Goal: Task Accomplishment & Management: Use online tool/utility

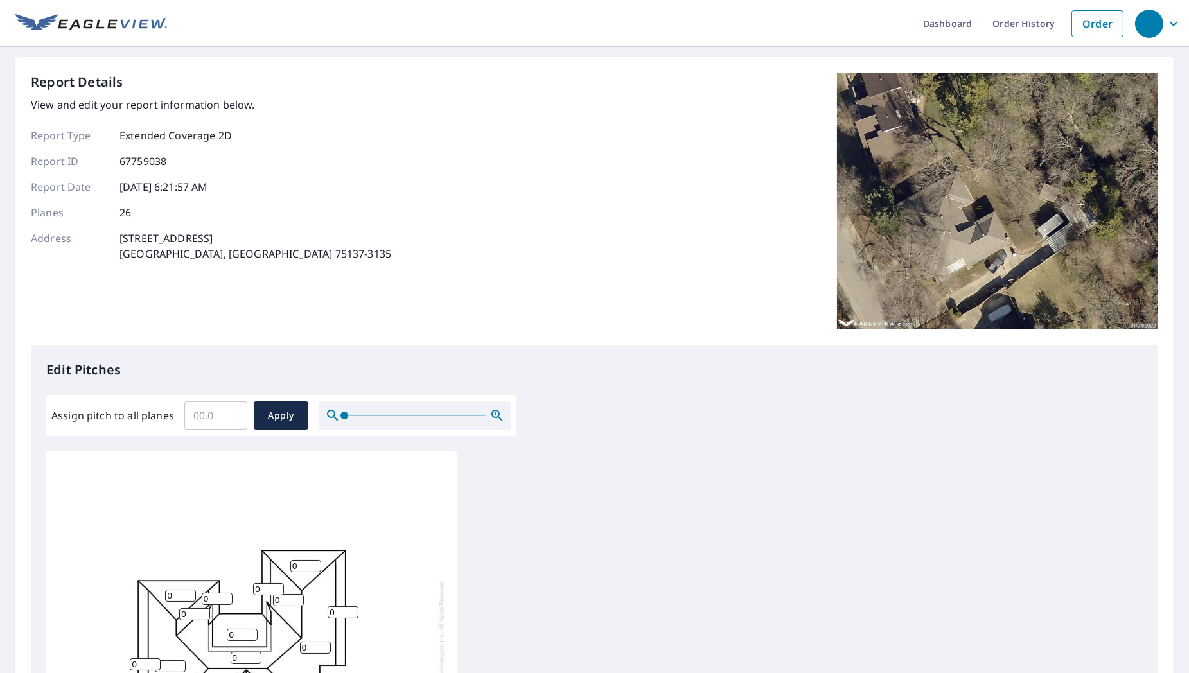
click at [210, 418] on input "Assign pitch to all planes" at bounding box center [215, 416] width 63 height 36
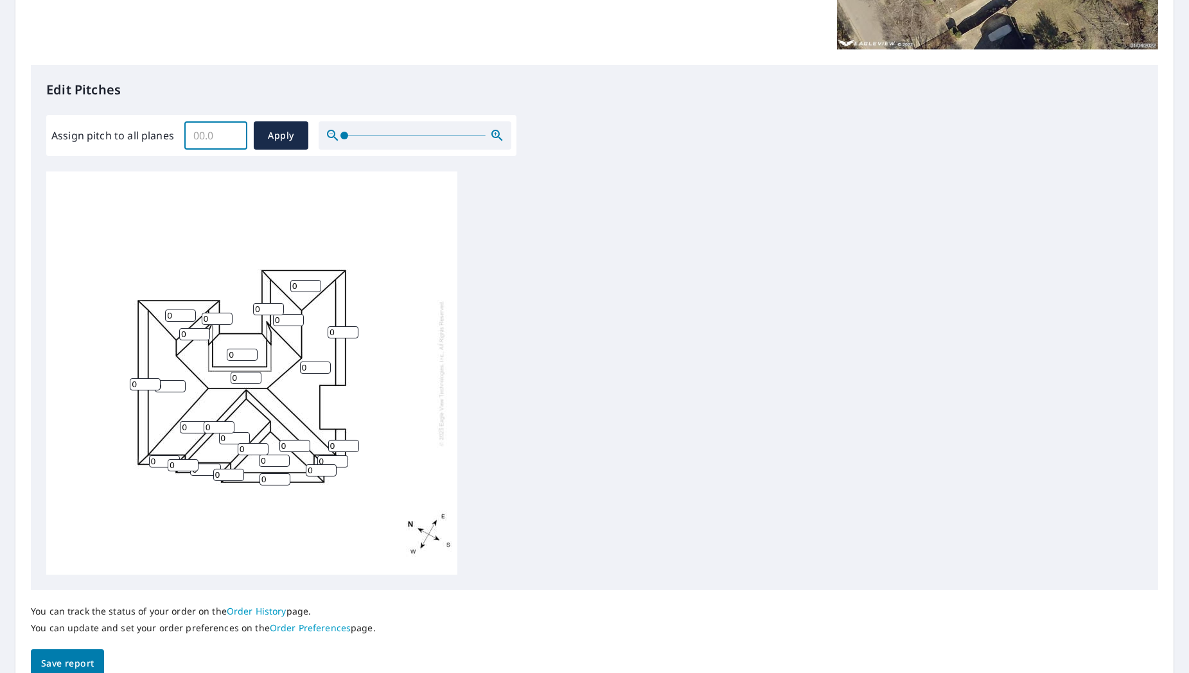
scroll to position [285, 0]
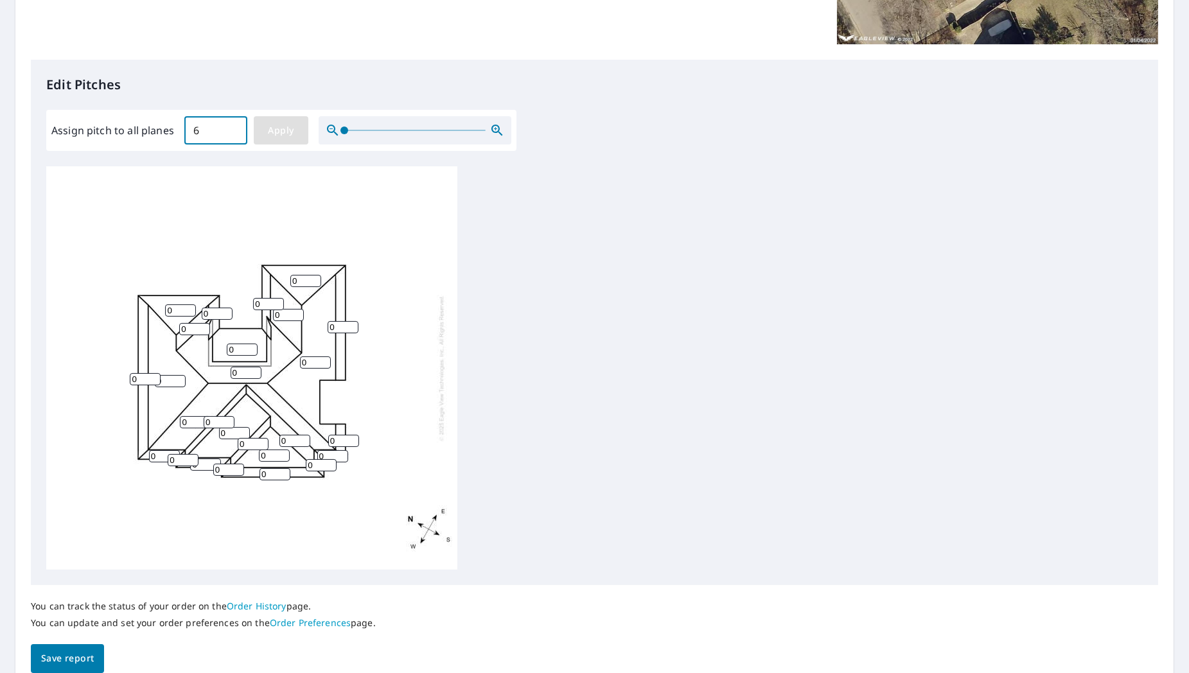
type input "6"
click at [288, 123] on span "Apply" at bounding box center [281, 131] width 34 height 16
type input "6"
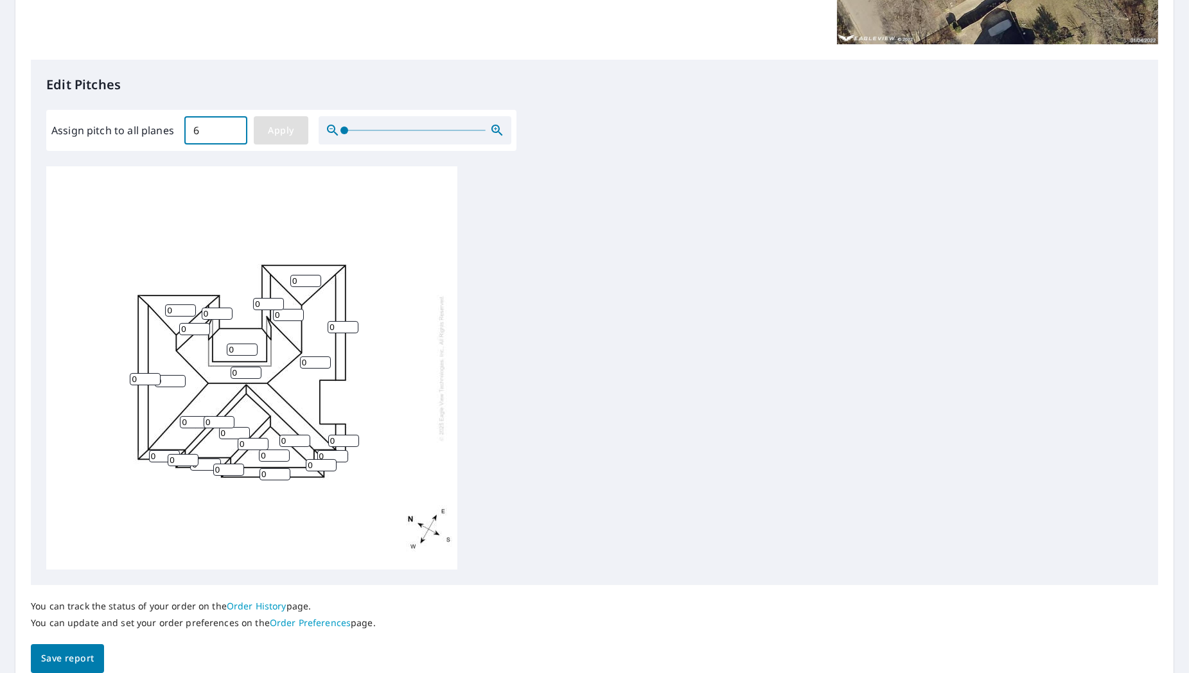
type input "6"
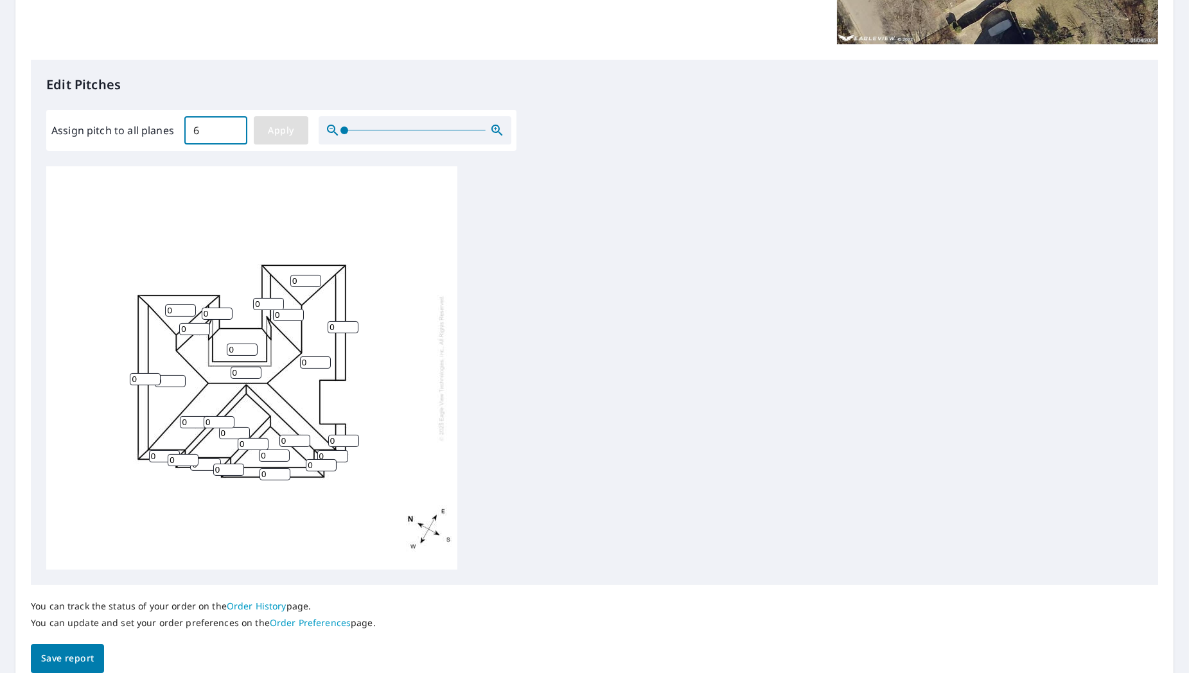
type input "6"
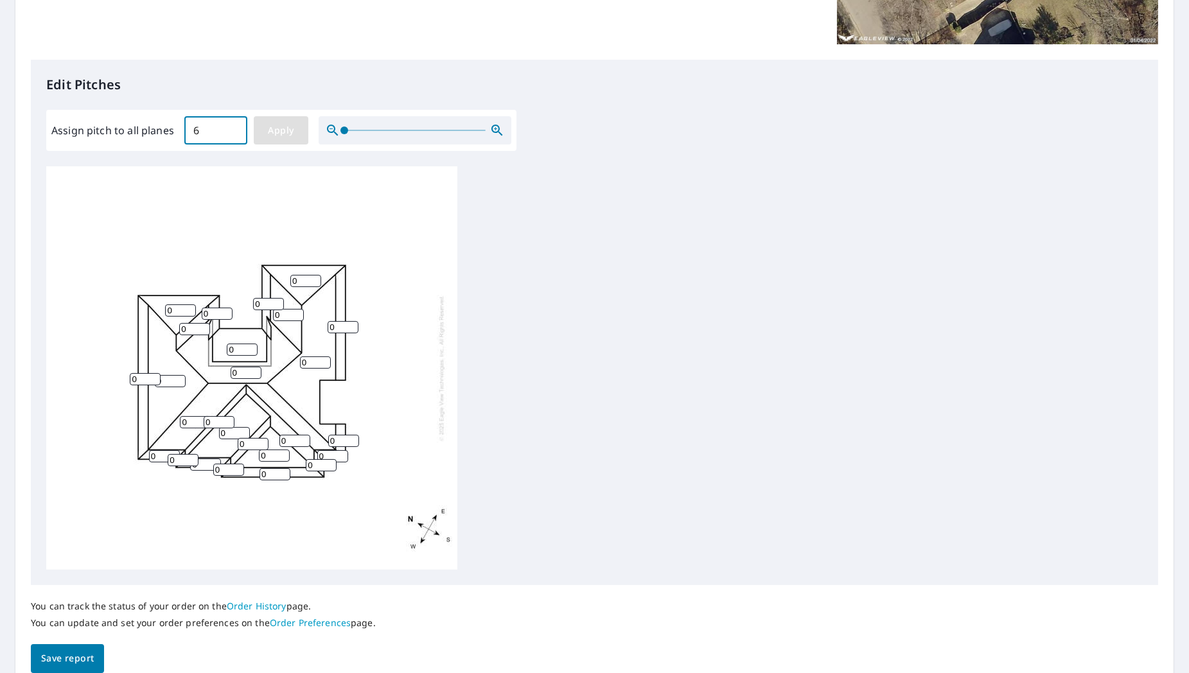
type input "6"
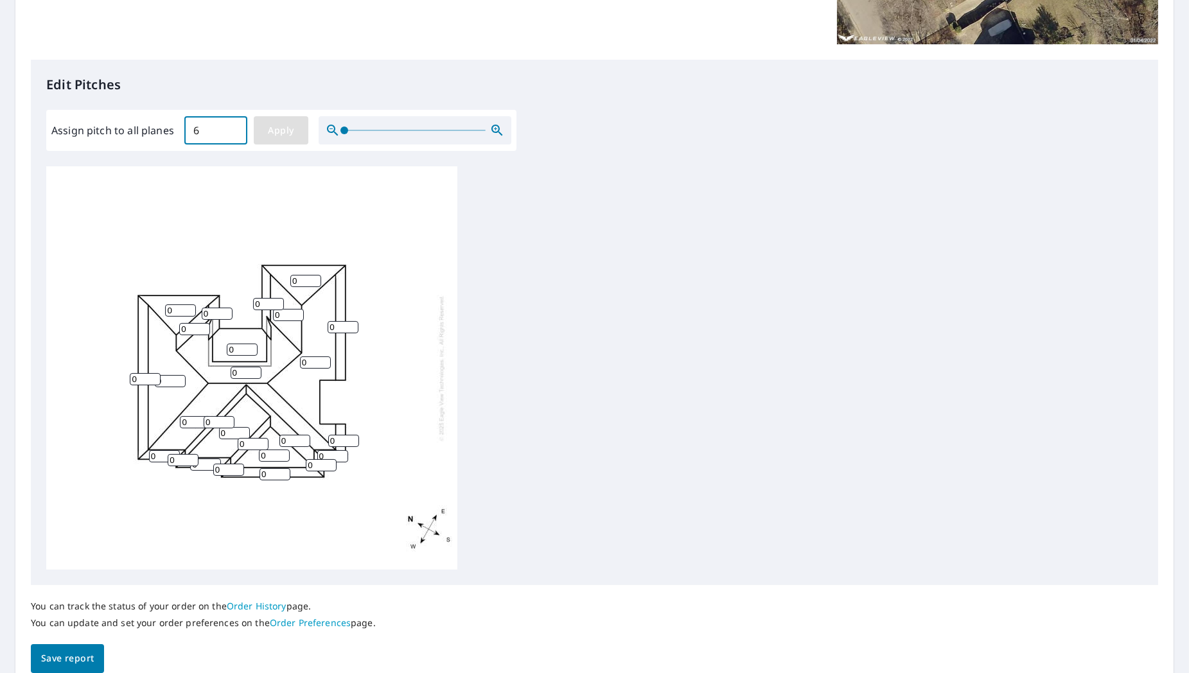
type input "6"
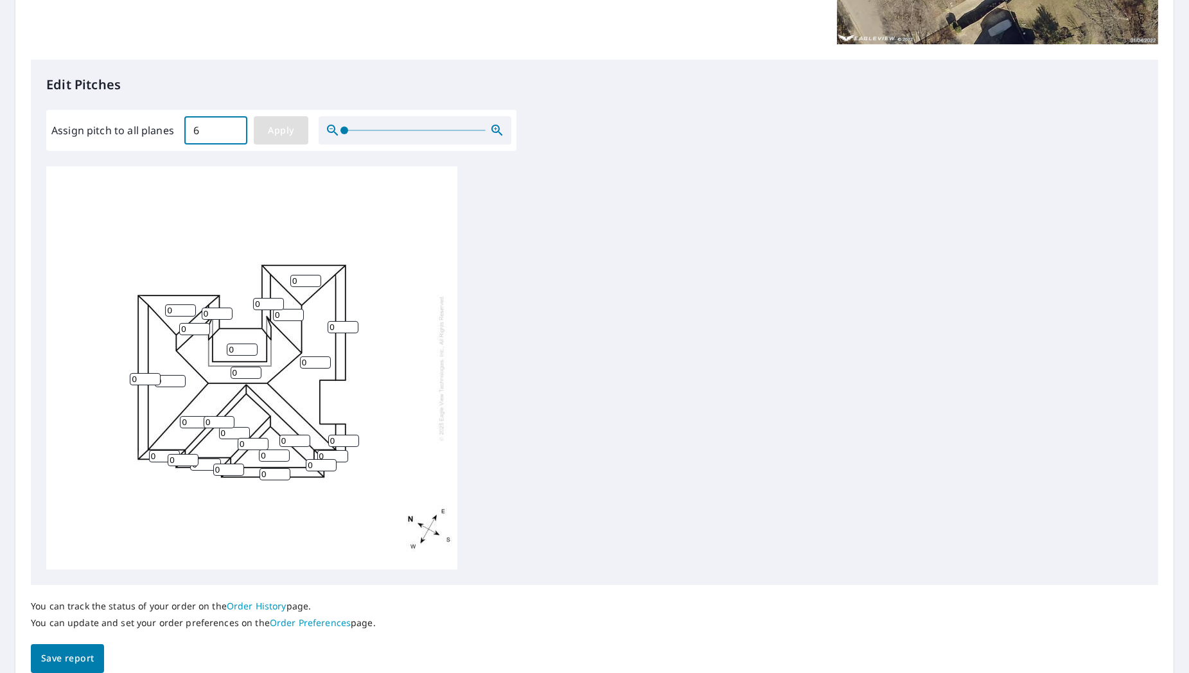
type input "6"
click at [69, 664] on span "Save report" at bounding box center [67, 659] width 53 height 16
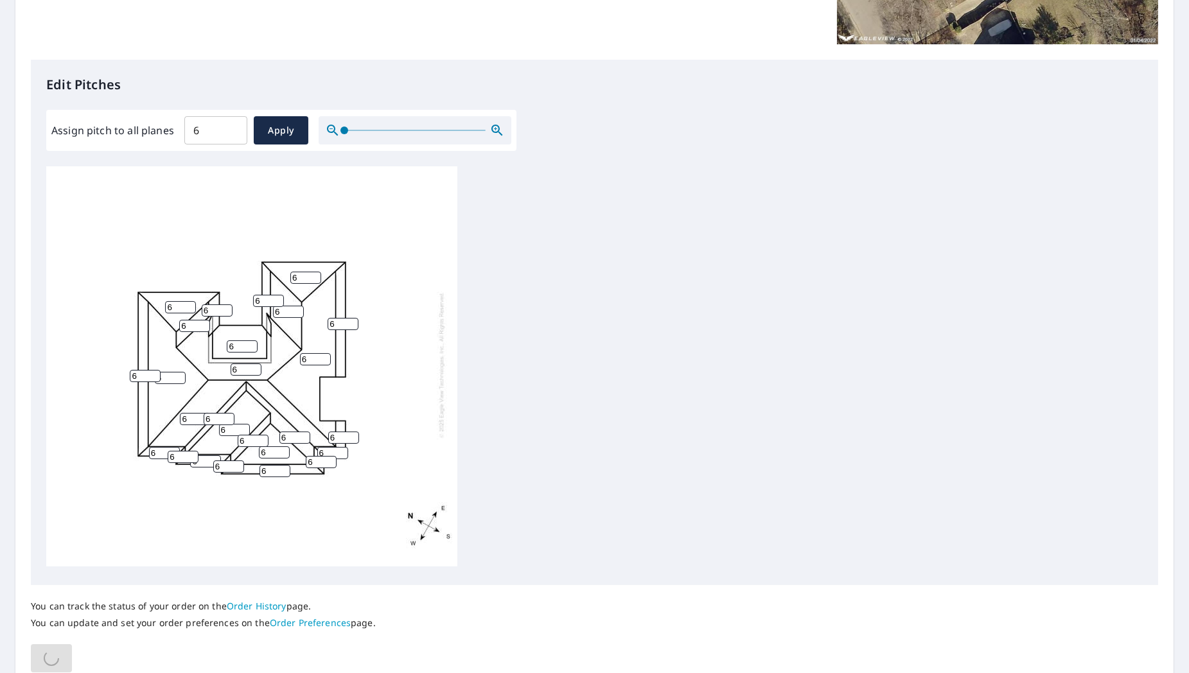
click at [680, 120] on div "Edit Pitches Assign pitch to all planes 6 ​ Apply 6 6 6 6 6 6 6 6 6 6 6 6 6 6 6…" at bounding box center [594, 322] width 1127 height 525
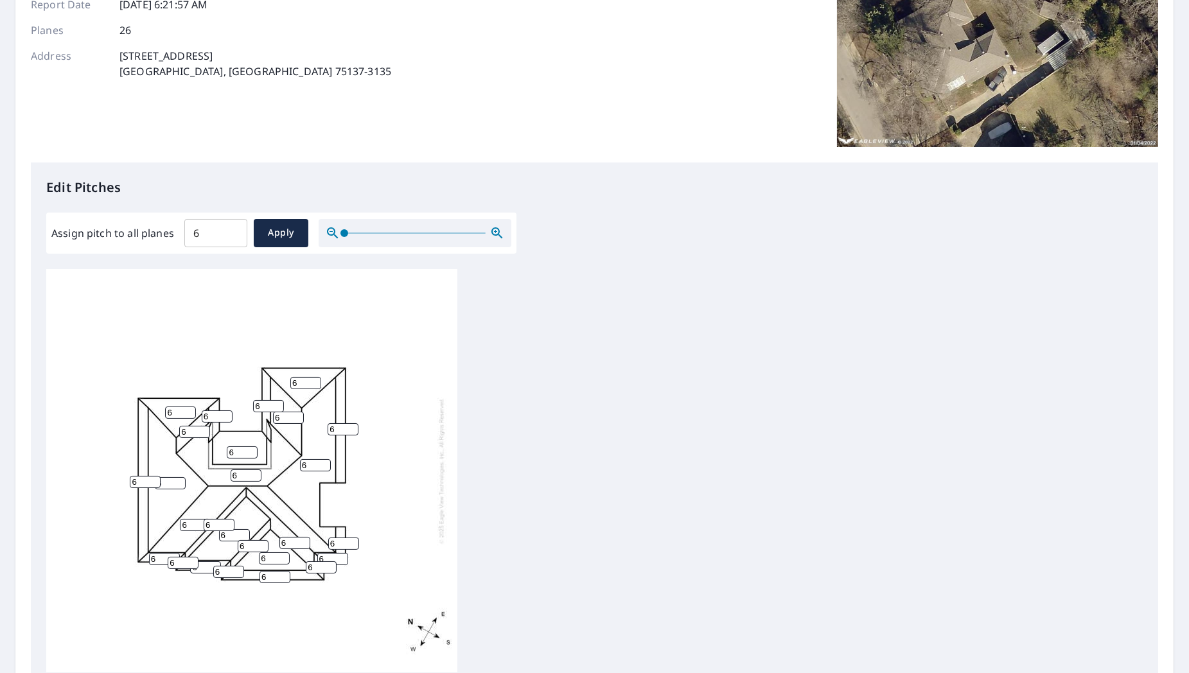
scroll to position [0, 0]
